Goal: Navigation & Orientation: Find specific page/section

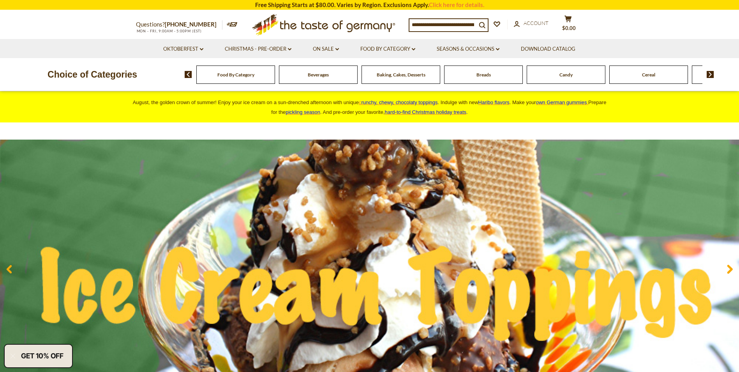
click at [320, 75] on span "Beverages" at bounding box center [318, 75] width 21 height 6
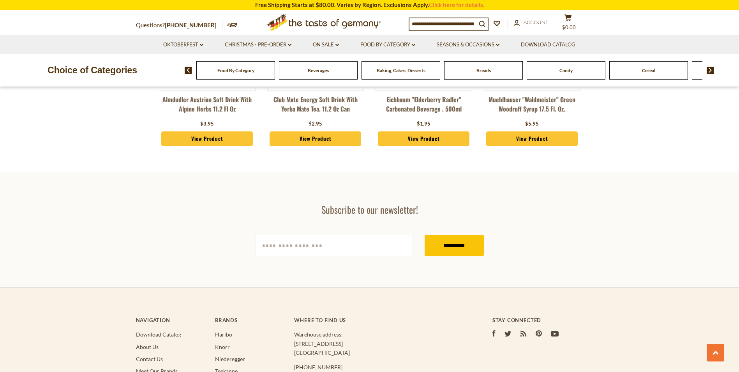
scroll to position [1988, 0]
